Goal: Book appointment/travel/reservation

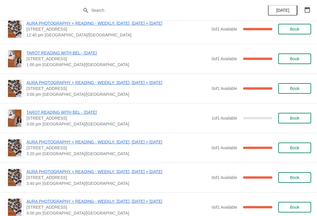
scroll to position [278, 0]
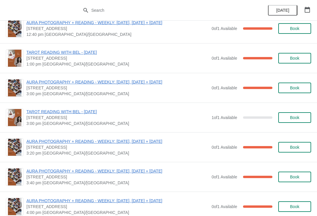
click at [288, 118] on span "Book" at bounding box center [294, 117] width 22 height 5
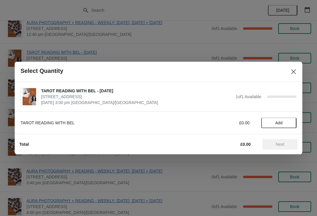
click at [277, 124] on span "Add" at bounding box center [278, 122] width 7 height 5
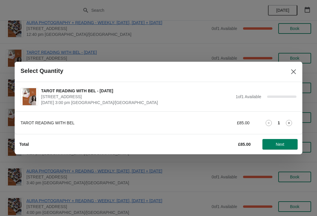
click at [281, 144] on span "Next" at bounding box center [280, 144] width 9 height 5
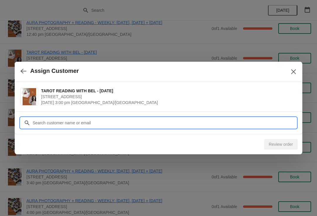
click at [197, 121] on input "Customer" at bounding box center [164, 122] width 264 height 11
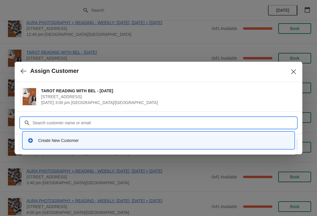
click at [31, 139] on icon at bounding box center [30, 140] width 5 height 5
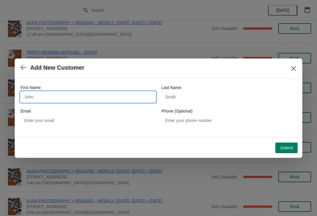
click at [73, 95] on input "First Name" at bounding box center [88, 97] width 135 height 11
type input "Eve"
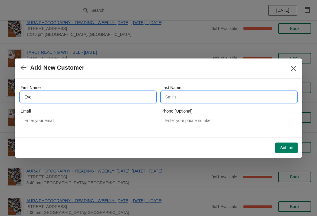
click at [179, 95] on input "Last Name" at bounding box center [228, 97] width 135 height 11
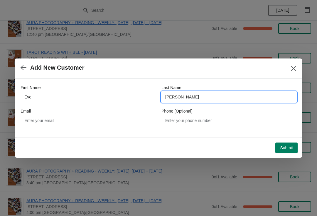
type input "[PERSON_NAME]"
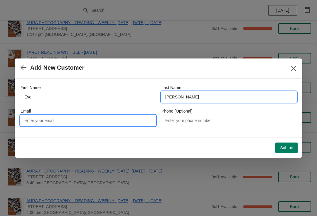
click at [47, 118] on input "Email" at bounding box center [88, 120] width 135 height 11
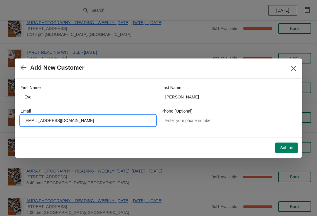
type input "[EMAIL_ADDRESS][DOMAIN_NAME]"
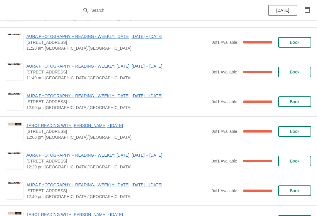
scroll to position [696, 0]
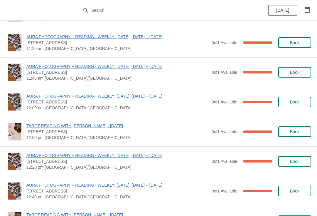
click at [118, 65] on span "AURA PHOTOGRAPHY + READING - WEEKLY: [DATE], [DATE] + [DATE]" at bounding box center [117, 66] width 182 height 6
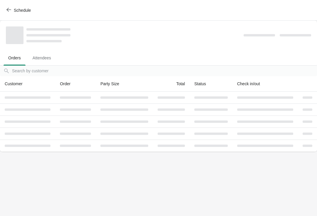
scroll to position [0, 0]
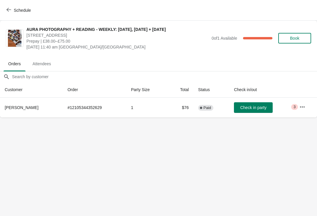
click at [26, 11] on span "Schedule" at bounding box center [22, 10] width 17 height 5
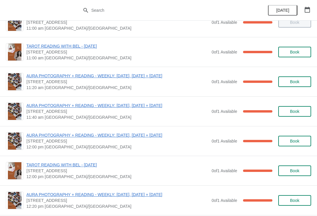
scroll to position [76, 0]
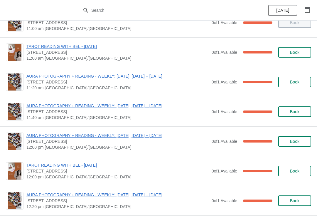
click at [116, 103] on span "AURA PHOTOGRAPHY + READING - WEEKLY: [DATE], [DATE] + [DATE]" at bounding box center [117, 106] width 182 height 6
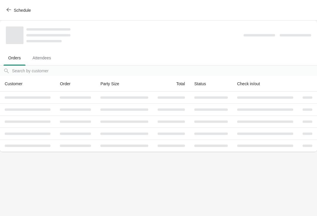
scroll to position [0, 0]
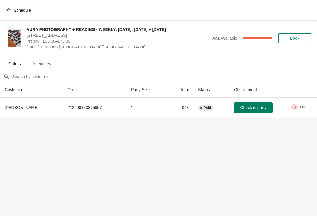
click at [304, 103] on button "button" at bounding box center [302, 107] width 11 height 11
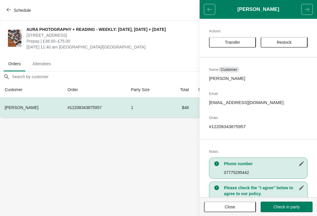
click at [302, 108] on div "Actions Transfer Restock Name Customer Sebastien Pettitt Email seb_102@hotmail.…" at bounding box center [257, 108] width 117 height 178
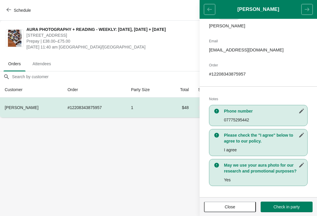
click at [122, 135] on body "Schedule AURA PHOTOGRAPHY + READING - WEEKLY: FRIDAY, SATURDAY + SUNDAY 74 Broa…" at bounding box center [158, 108] width 317 height 216
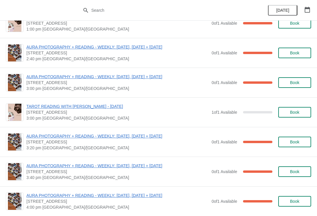
scroll to position [894, 0]
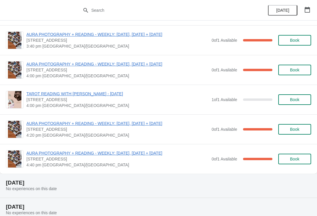
scroll to position [985, 0]
